Goal: Navigation & Orientation: Find specific page/section

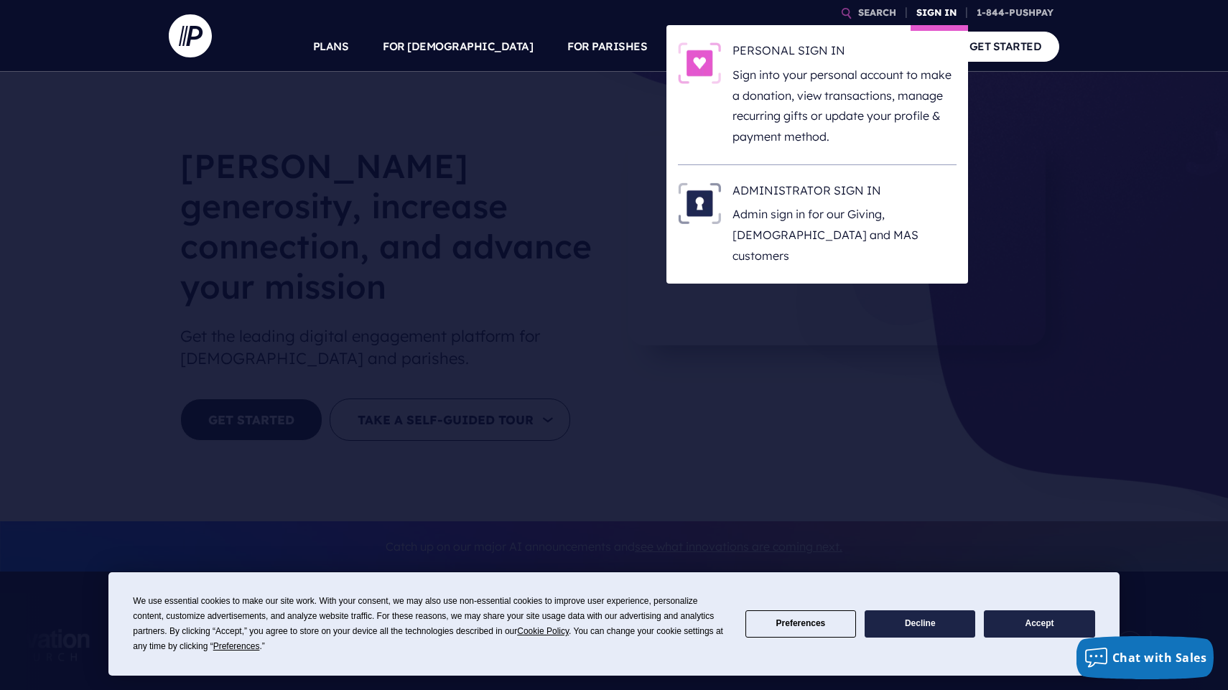
click at [941, 11] on link "SIGN IN" at bounding box center [936, 12] width 52 height 25
click at [827, 220] on p "Admin sign in for our Giving, [DEMOGRAPHIC_DATA] and MAS customers" at bounding box center [844, 235] width 224 height 62
click at [937, 11] on link "SIGN IN" at bounding box center [936, 12] width 52 height 25
click at [821, 202] on h6 "ADMINISTRATOR SIGN IN" at bounding box center [844, 193] width 224 height 22
